Goal: Find specific page/section: Find specific page/section

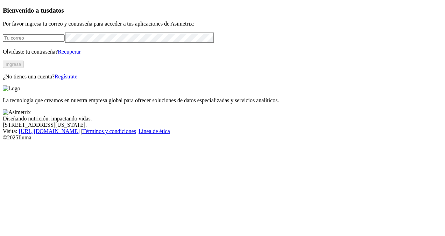
type input "edwin.manrique@premexcorp.com"
click at [24, 68] on button "Ingresa" at bounding box center [13, 64] width 21 height 7
